Goal: Check status: Check status

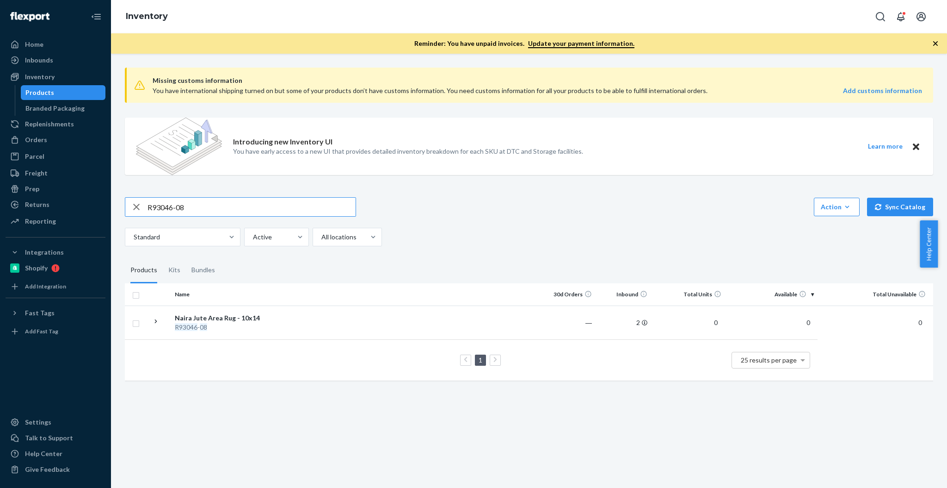
click at [181, 208] on input "R93046-08" at bounding box center [252, 207] width 208 height 19
paste input "P84062-01"
type input "P84062-01"
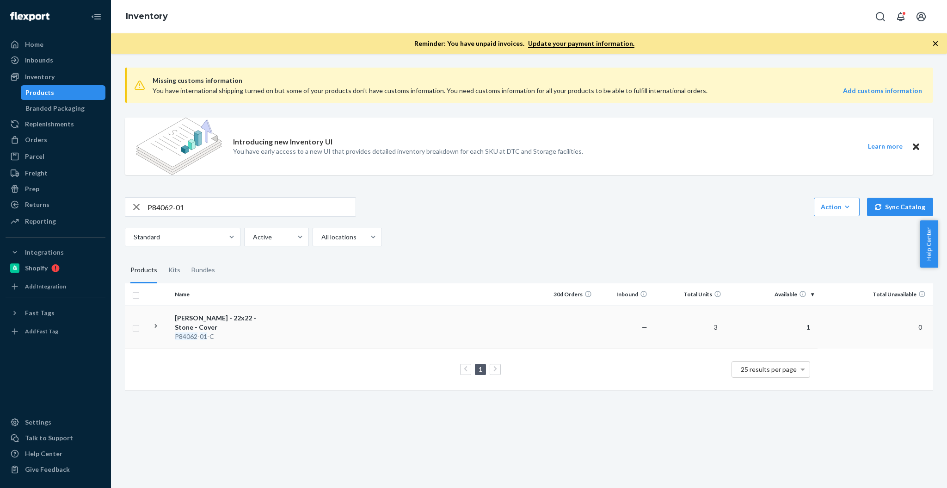
click at [175, 325] on div "[PERSON_NAME] - 22x22 - Stone - Cover" at bounding box center [223, 322] width 97 height 19
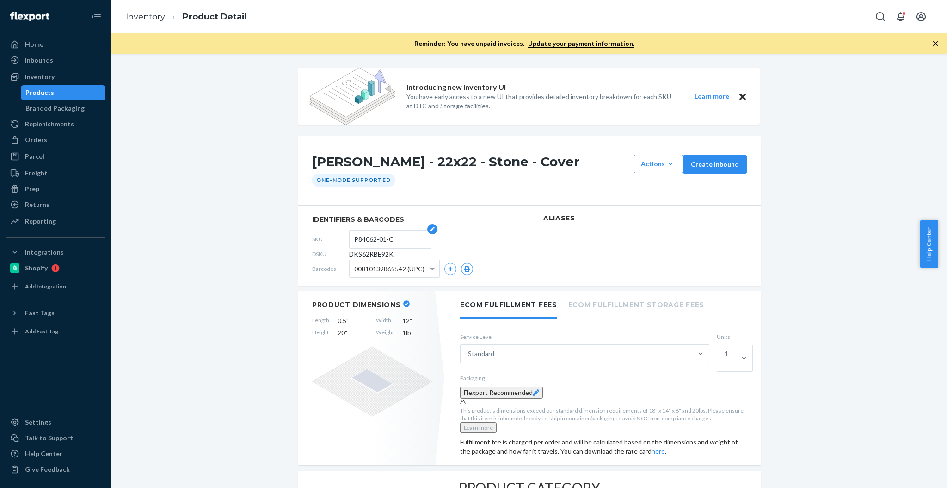
click at [382, 233] on input "P84062-01-C" at bounding box center [390, 239] width 72 height 18
drag, startPoint x: 36, startPoint y: 93, endPoint x: 182, endPoint y: 43, distance: 154.6
click at [36, 93] on div "Products" at bounding box center [39, 92] width 29 height 9
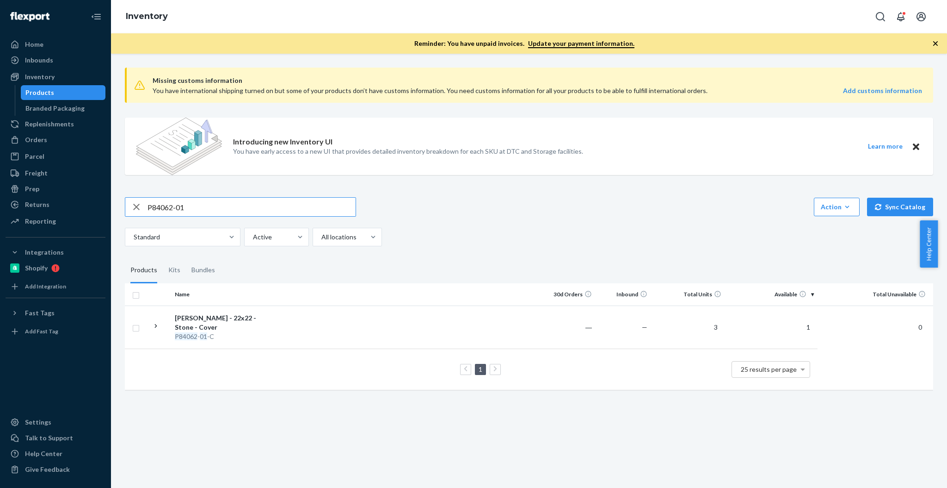
click at [196, 207] on input "P84062-01" at bounding box center [252, 207] width 208 height 19
type input "B86012-07"
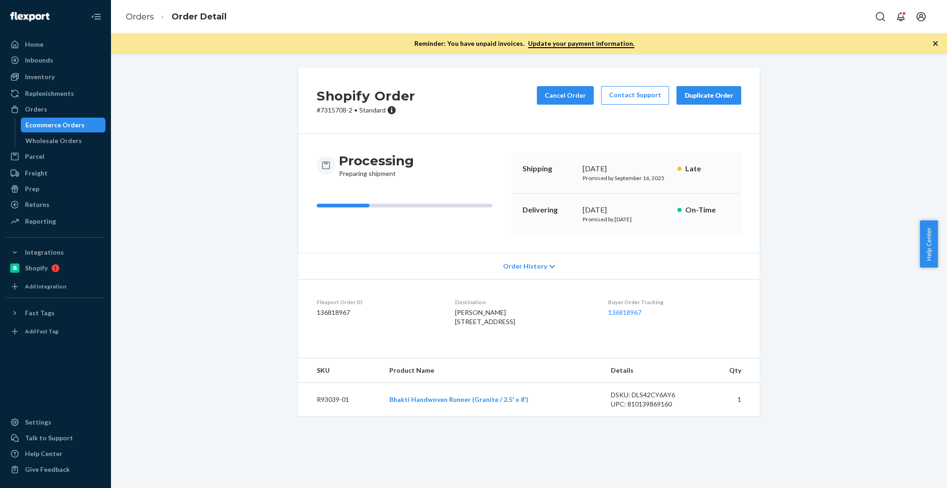
click at [80, 123] on div "Ecommerce Orders" at bounding box center [54, 124] width 59 height 9
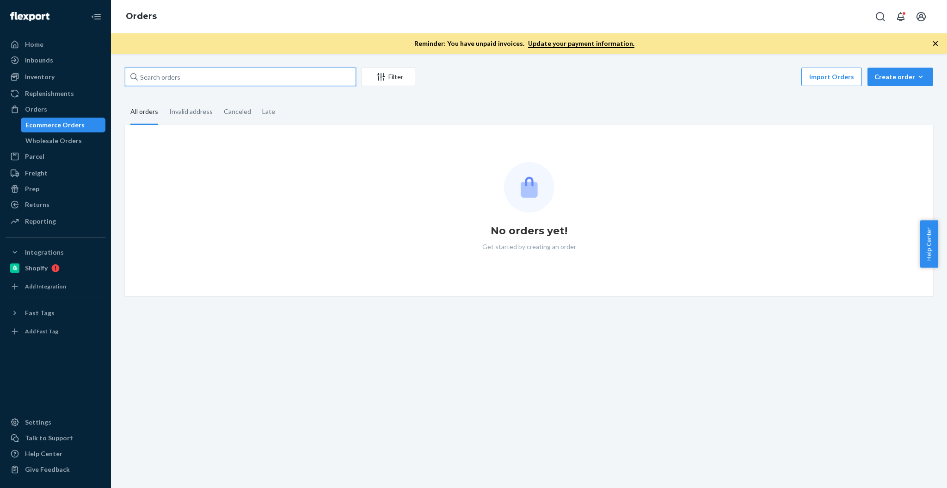
click at [253, 74] on input "text" at bounding box center [240, 77] width 231 height 19
paste input "137148907"
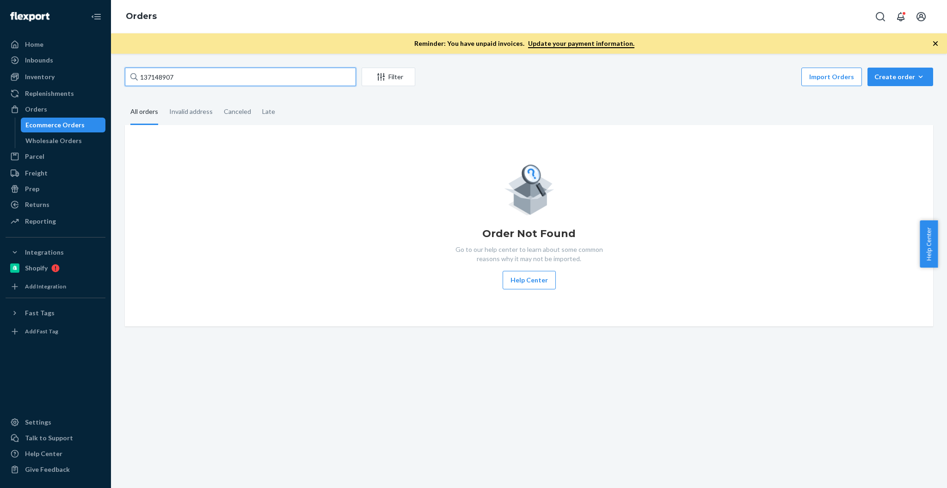
type input "137148907"
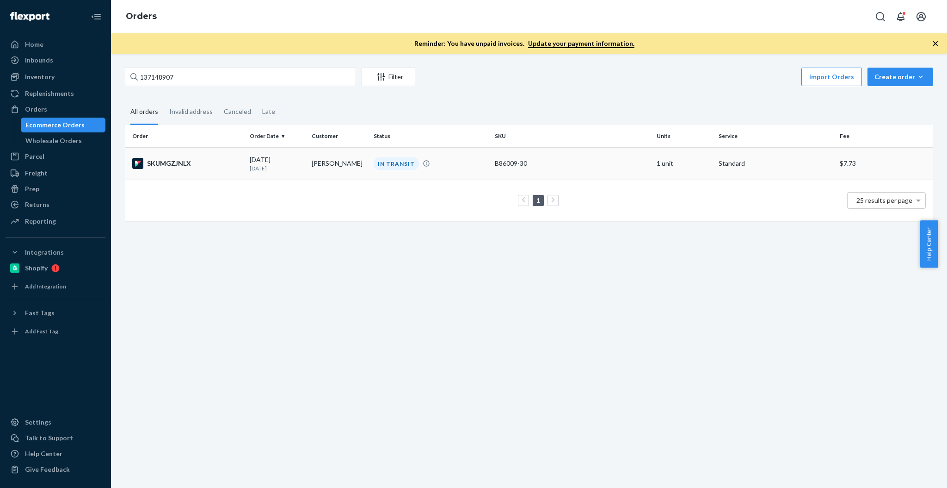
click at [191, 171] on td "SKUMGZJNLX" at bounding box center [185, 163] width 121 height 32
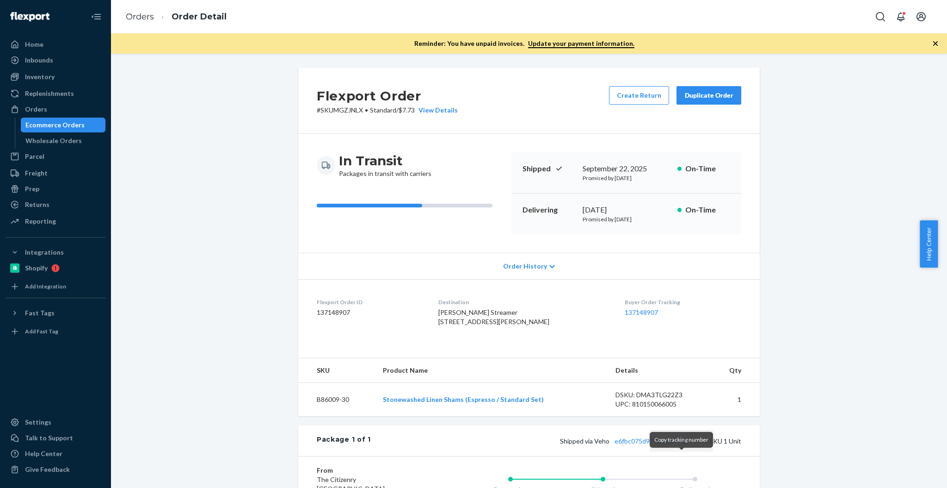
click at [682, 446] on button "Copy tracking number" at bounding box center [686, 440] width 12 height 12
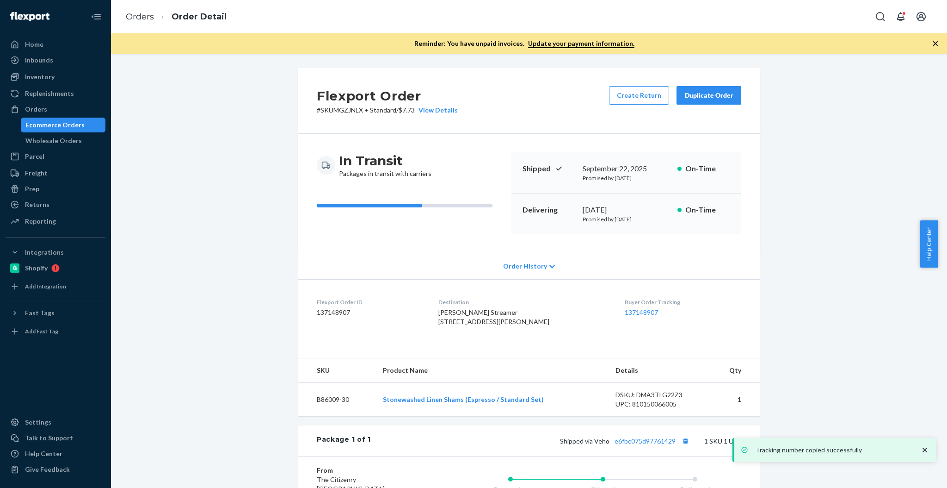
click at [53, 125] on div "Ecommerce Orders" at bounding box center [54, 124] width 59 height 9
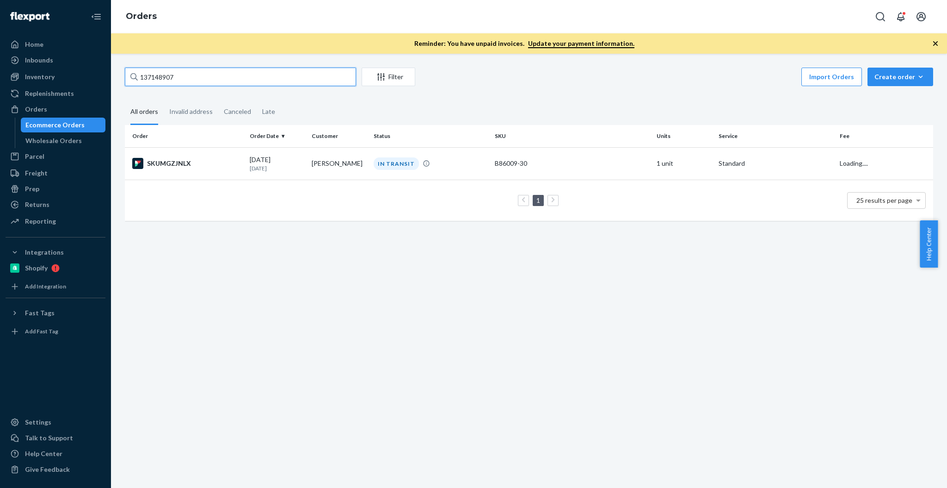
click at [185, 85] on input "137148907" at bounding box center [240, 77] width 231 height 19
paste input "28558 Denise Street"
type input "28558 Denise Street"
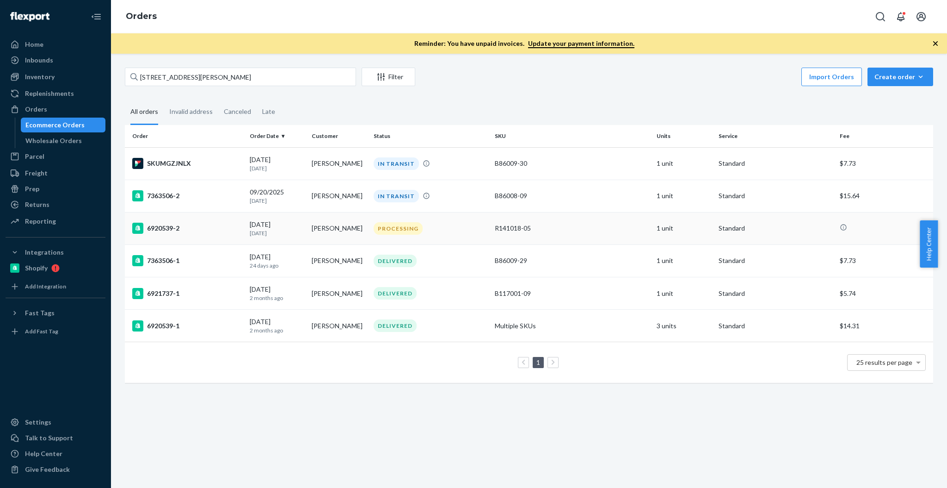
click at [171, 217] on td "6920539-2" at bounding box center [185, 228] width 121 height 32
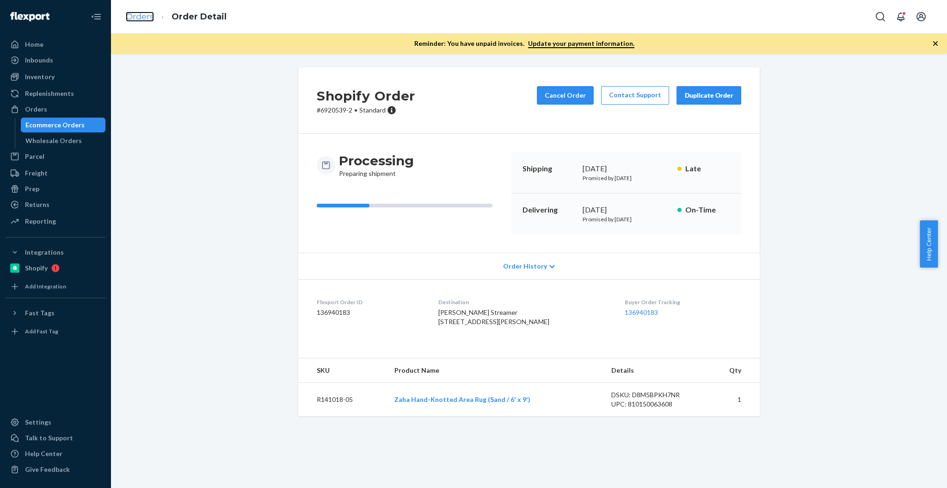
click at [132, 12] on link "Orders" at bounding box center [140, 17] width 28 height 10
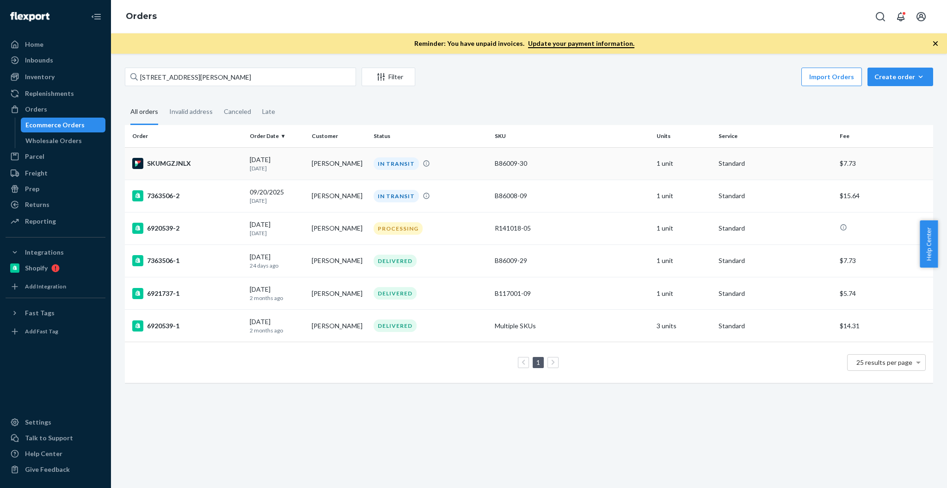
click at [164, 167] on div "SKUMGZJNLX" at bounding box center [187, 163] width 110 height 11
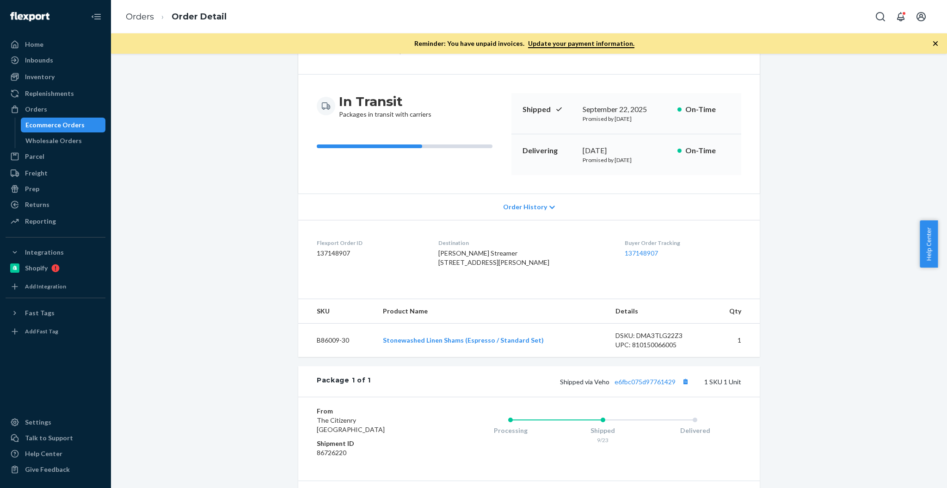
scroll to position [62, 0]
click at [683, 385] on button "Copy tracking number" at bounding box center [686, 379] width 12 height 12
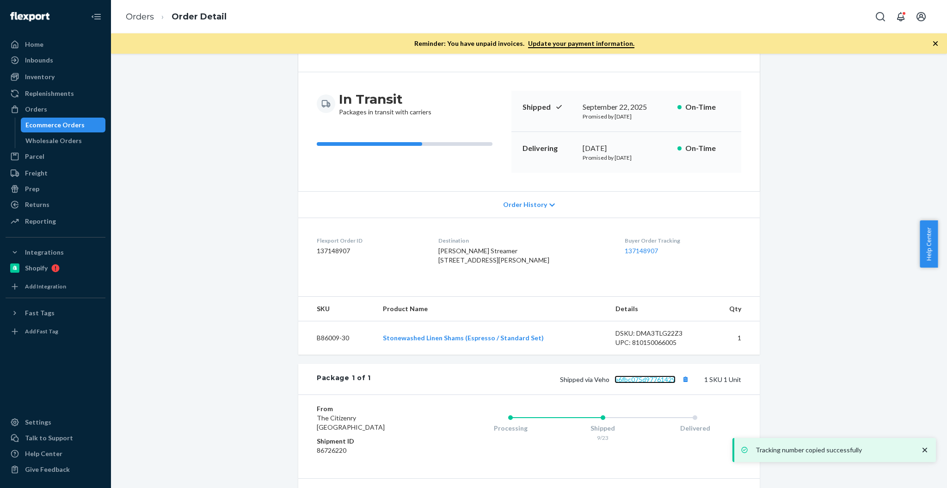
click at [618, 383] on link "e6fbc075d97761429" at bounding box center [645, 379] width 61 height 8
click at [67, 124] on div "Ecommerce Orders" at bounding box center [54, 124] width 59 height 9
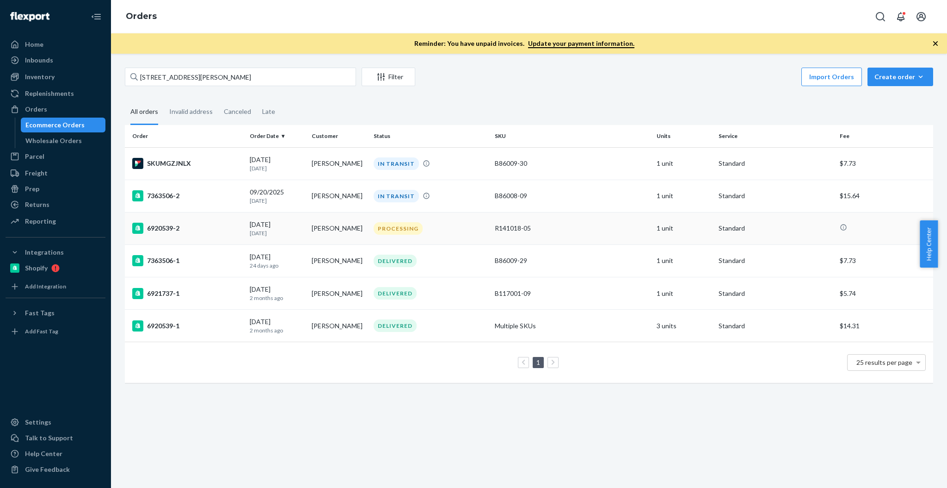
click at [197, 219] on td "6920539-2" at bounding box center [185, 228] width 121 height 32
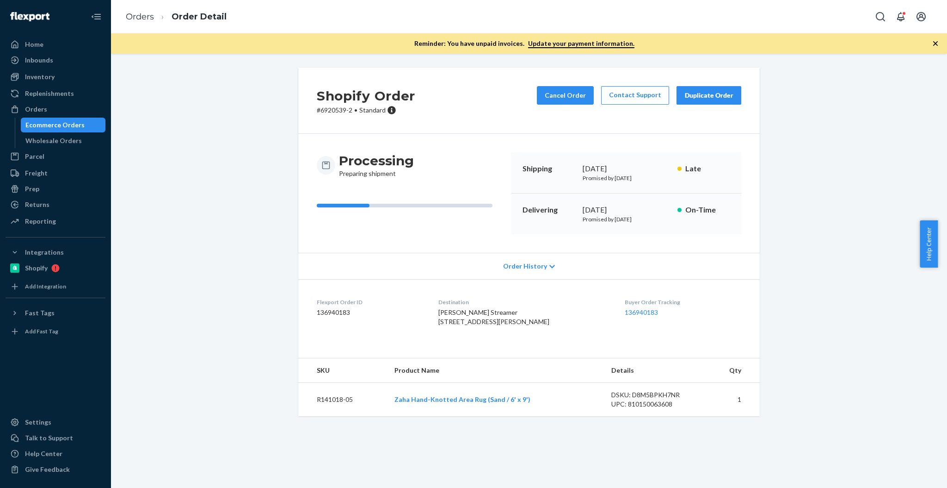
click at [921, 256] on span "Help Center" at bounding box center [929, 243] width 18 height 47
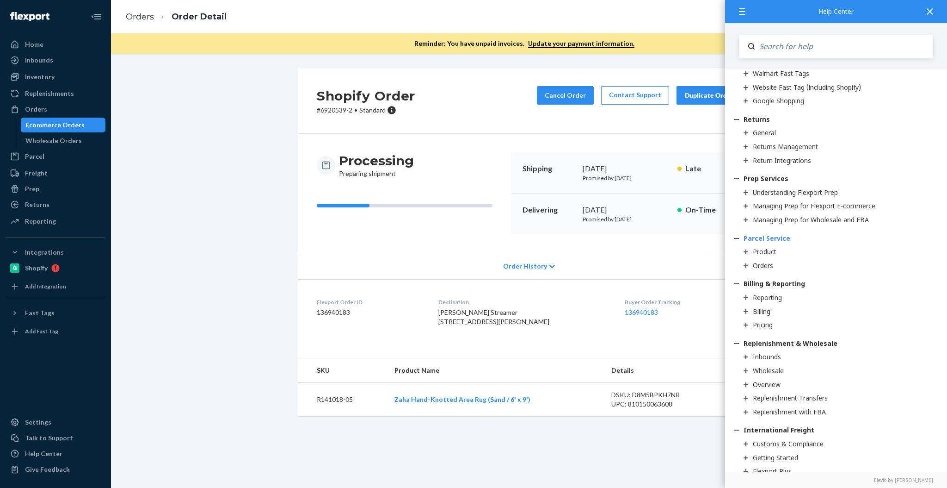
scroll to position [1295, 0]
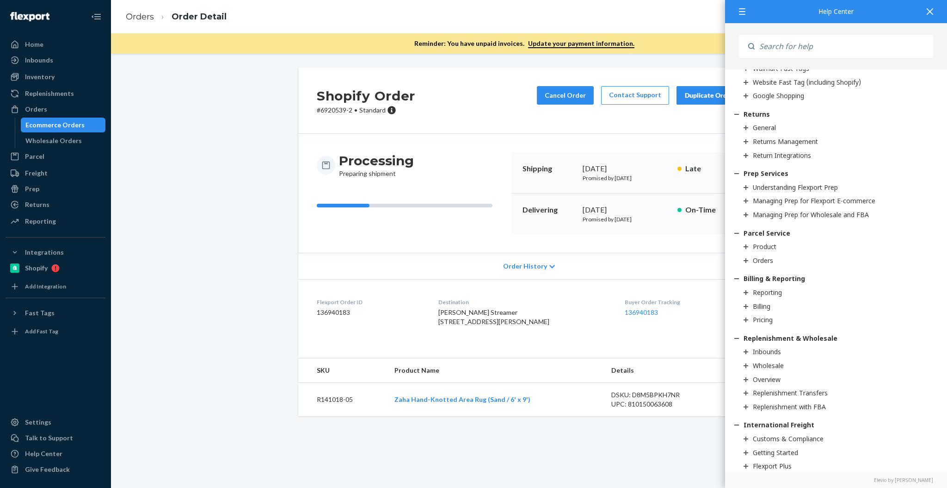
click at [71, 123] on div "Ecommerce Orders" at bounding box center [54, 124] width 59 height 9
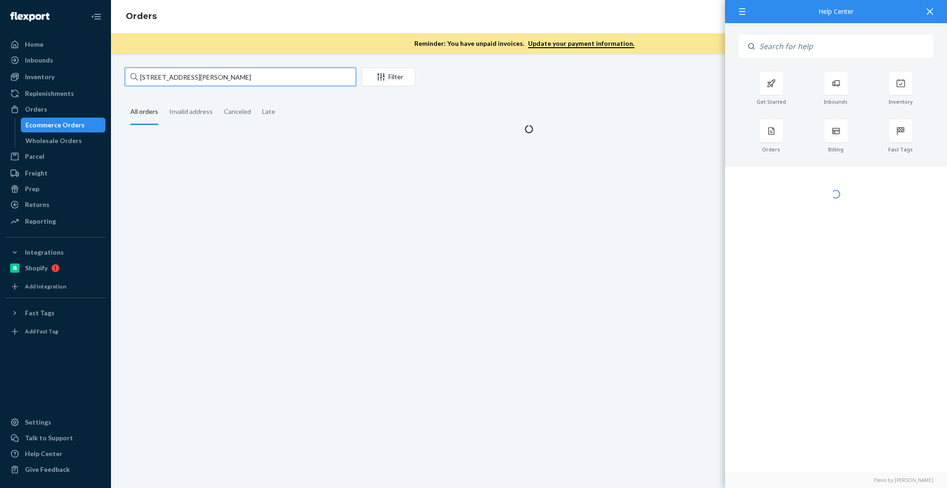
click at [253, 78] on input "28558 Denise Street" at bounding box center [240, 77] width 231 height 19
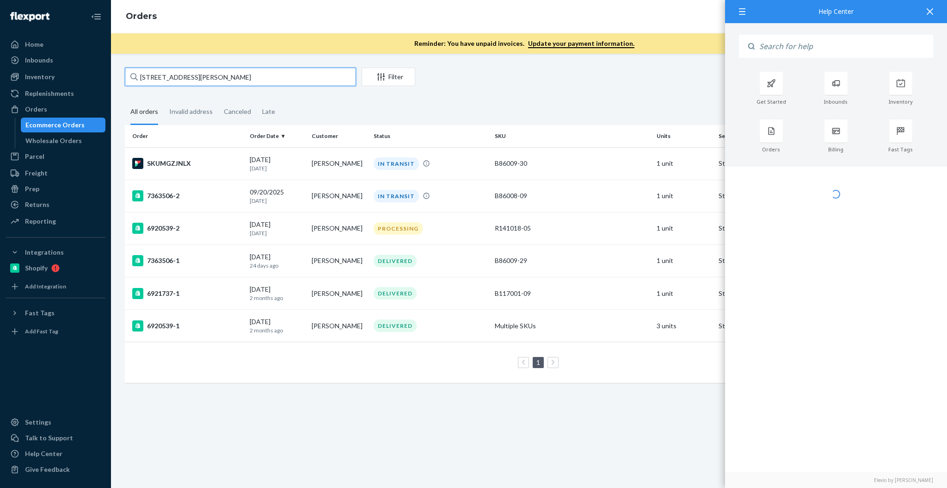
paste input "lacey horning"
type input "lacey horning"
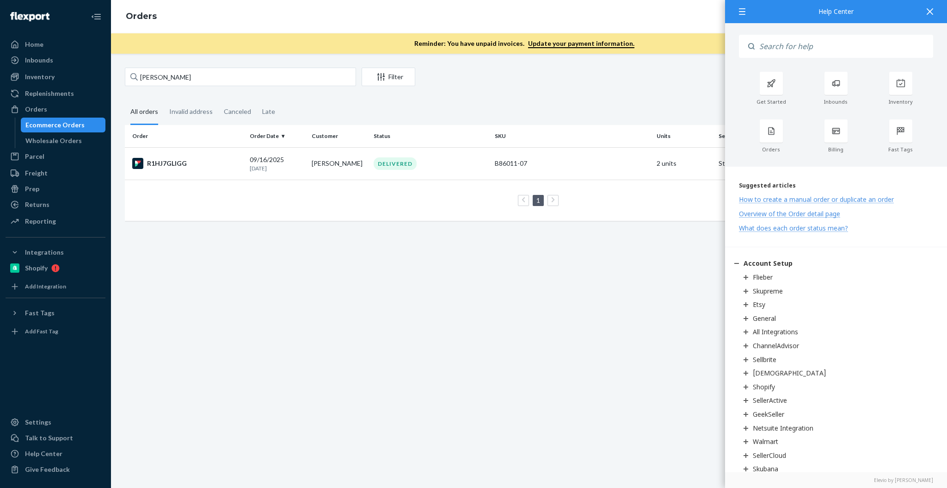
click at [929, 12] on icon at bounding box center [930, 11] width 6 height 6
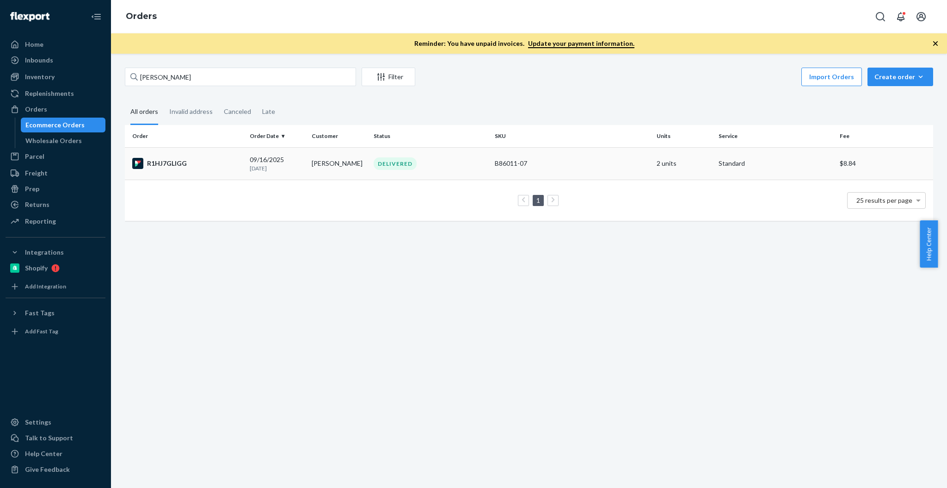
click at [166, 173] on td "R1HJ7GLIGG" at bounding box center [185, 163] width 121 height 32
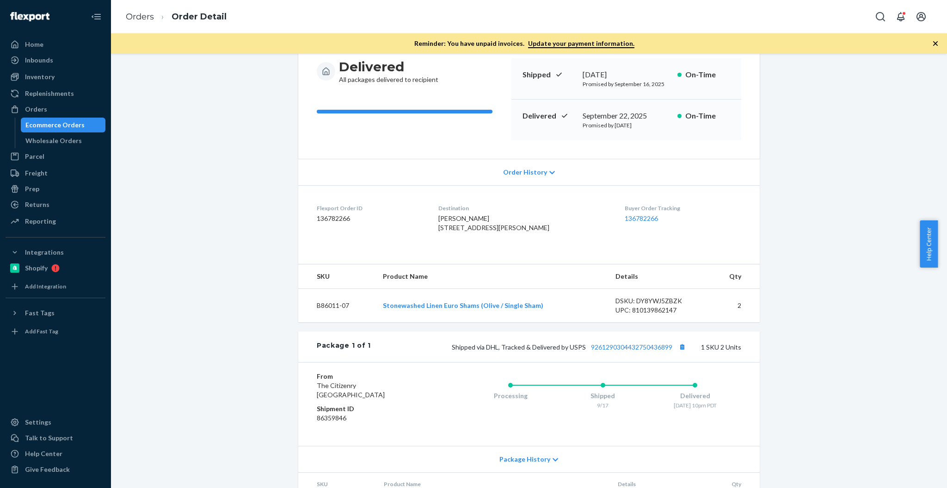
scroll to position [123, 0]
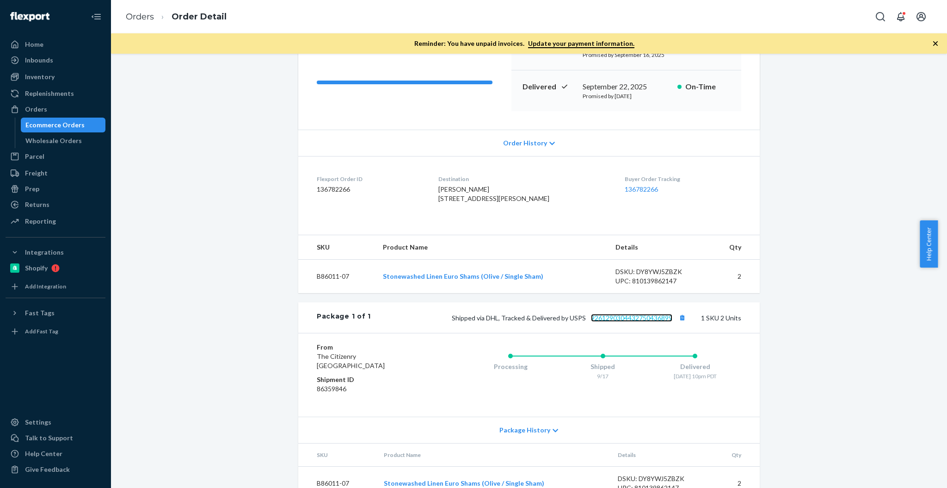
click at [618, 321] on link "9261290304432750436899" at bounding box center [631, 318] width 81 height 8
click at [58, 74] on div "Inventory" at bounding box center [55, 76] width 98 height 13
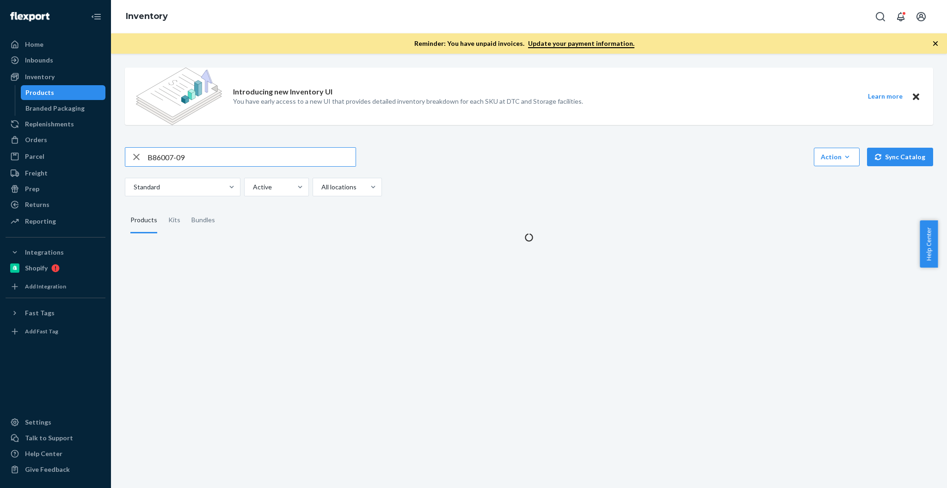
type input "B86007-09"
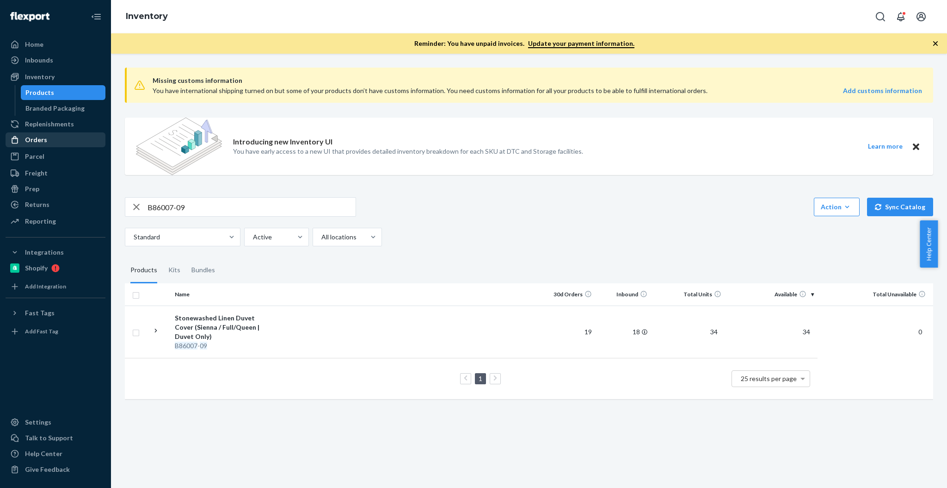
click at [36, 139] on div "Orders" at bounding box center [36, 139] width 22 height 9
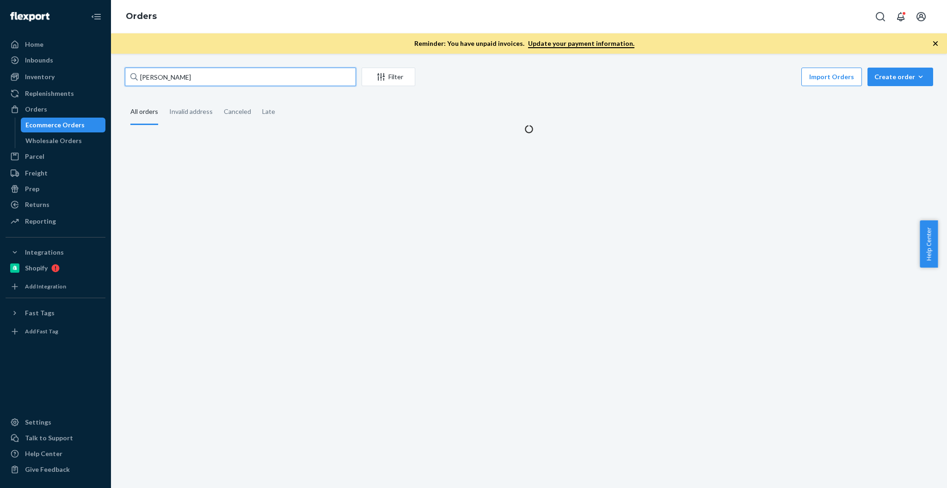
click at [182, 82] on input "lacey horning" at bounding box center [240, 77] width 231 height 19
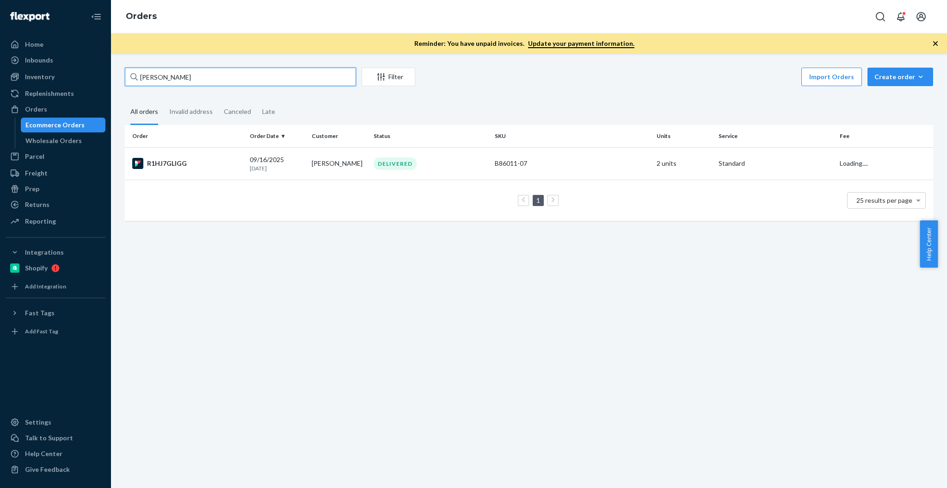
click at [182, 82] on input "lacey horning" at bounding box center [240, 77] width 231 height 19
paste input "706 16th Ave"
click at [243, 76] on input "706 16th Ave" at bounding box center [240, 77] width 231 height 19
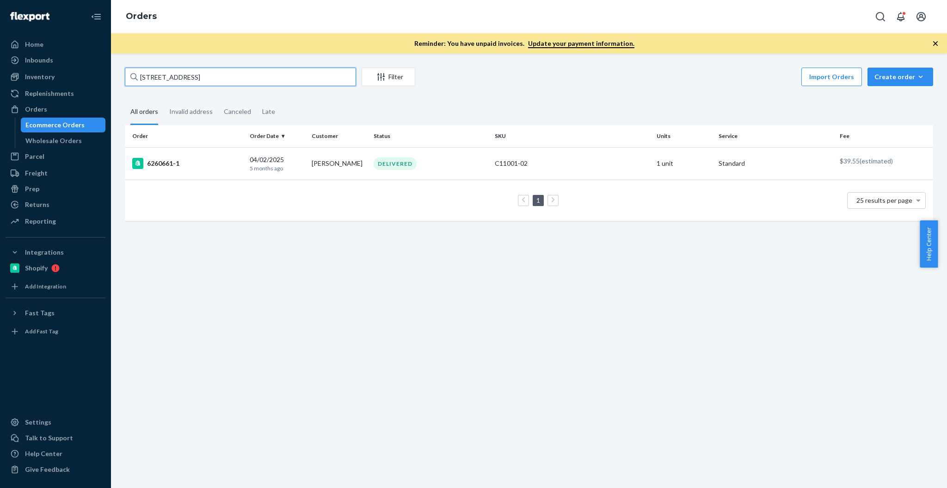
click at [243, 76] on input "706 16th Ave" at bounding box center [240, 77] width 231 height 19
paste input "James Aisenberg"
type input "James Aisenberg"
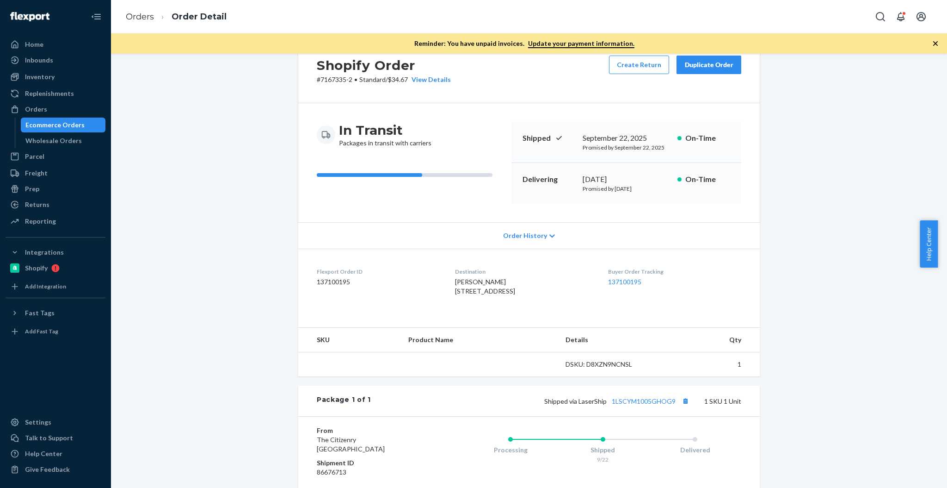
scroll to position [123, 0]
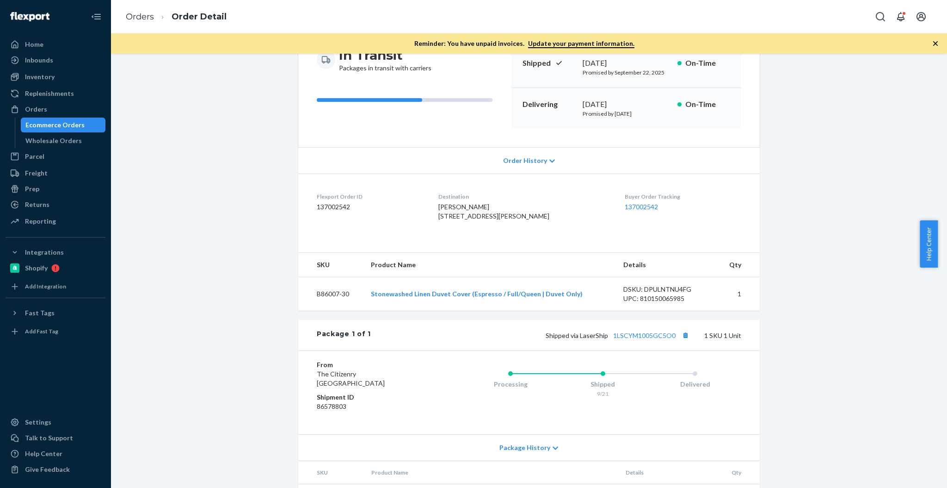
scroll to position [103, 0]
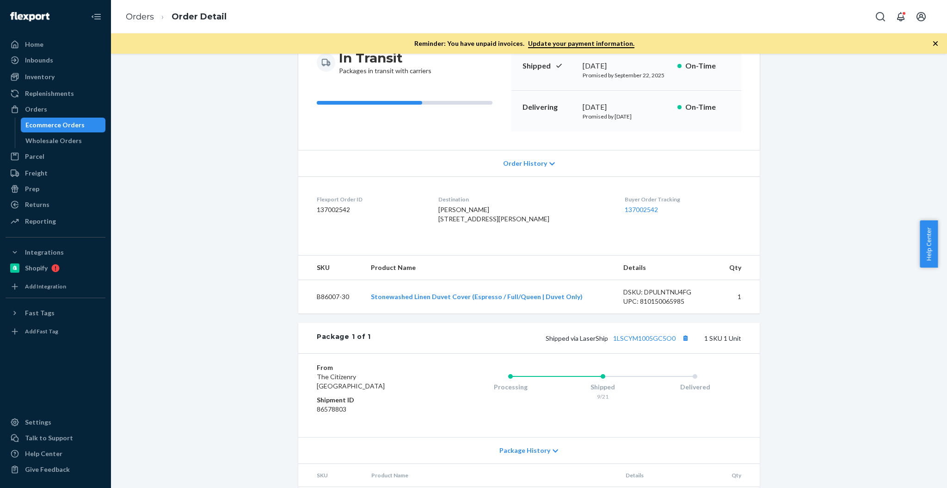
click at [451, 215] on span "[PERSON_NAME] [STREET_ADDRESS][PERSON_NAME]" at bounding box center [494, 213] width 111 height 17
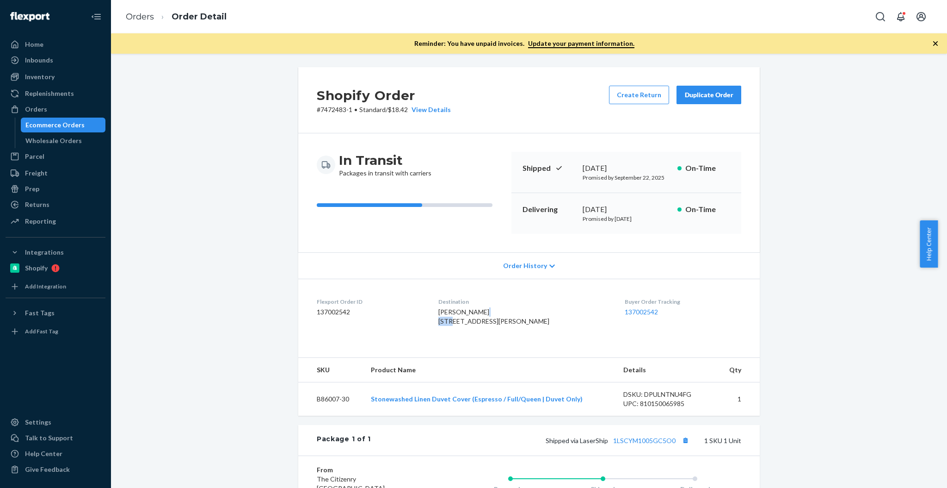
scroll to position [0, 0]
click at [450, 312] on span "[PERSON_NAME] [STREET_ADDRESS][PERSON_NAME]" at bounding box center [494, 316] width 111 height 17
click at [450, 312] on span "Jason Murray 1136 Logan St Apt 5 Los Angeles, CA 90026-3893 US" at bounding box center [494, 316] width 111 height 17
copy span "Jason Murray"
